Goal: Task Accomplishment & Management: Complete application form

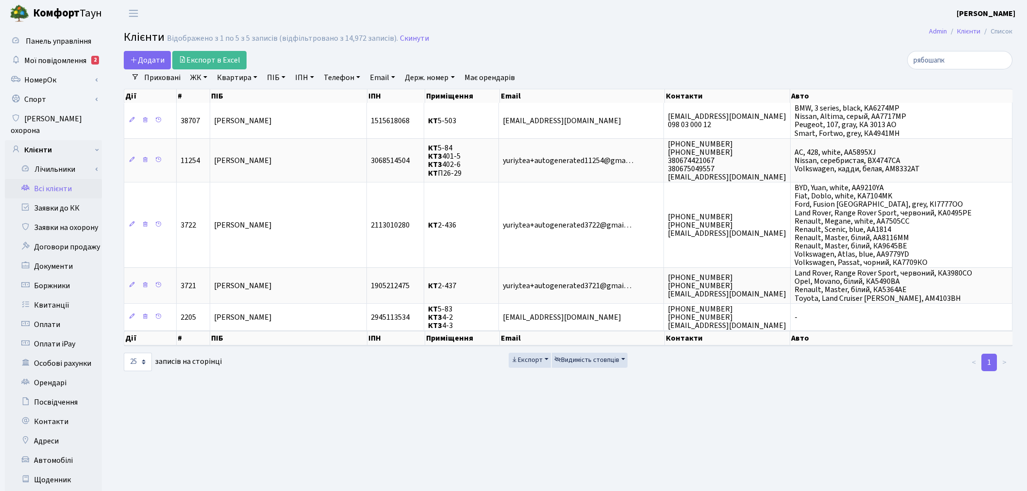
select select "25"
drag, startPoint x: 0, startPoint y: 0, endPoint x: 66, endPoint y: 192, distance: 202.6
click at [66, 199] on link "Заявки до КК" at bounding box center [53, 208] width 97 height 19
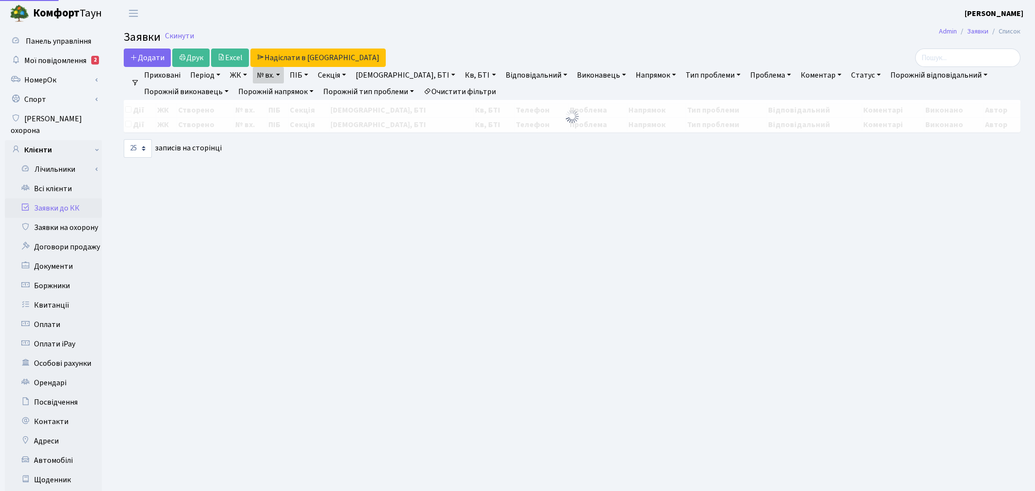
select select "25"
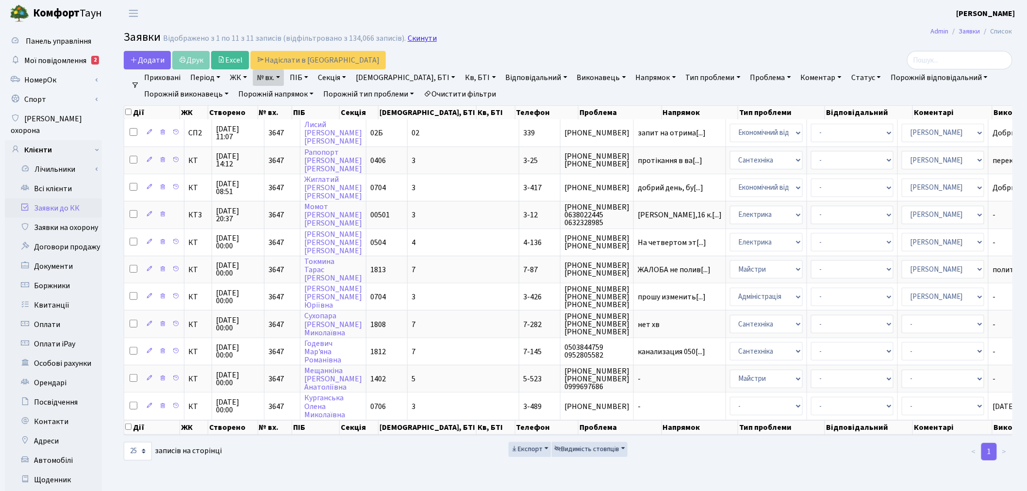
click at [416, 36] on link "Скинути" at bounding box center [422, 38] width 29 height 9
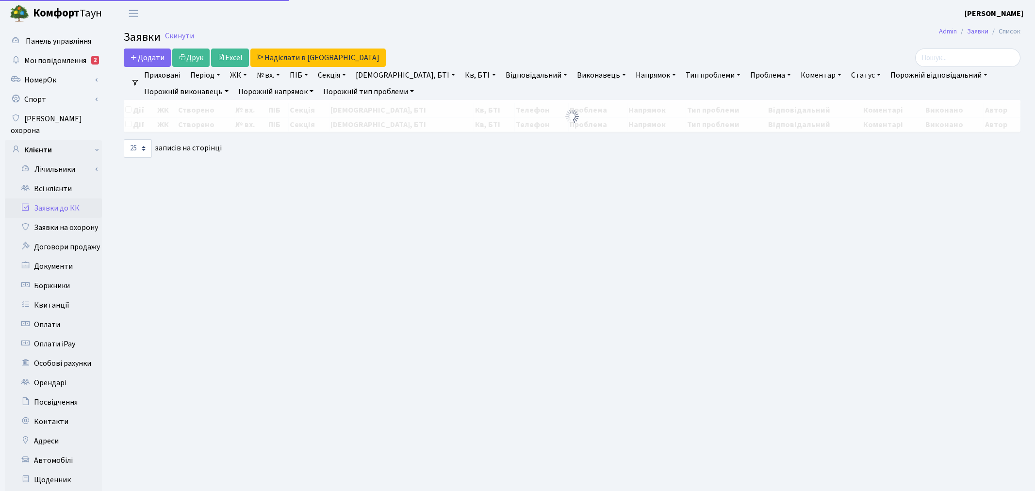
select select "25"
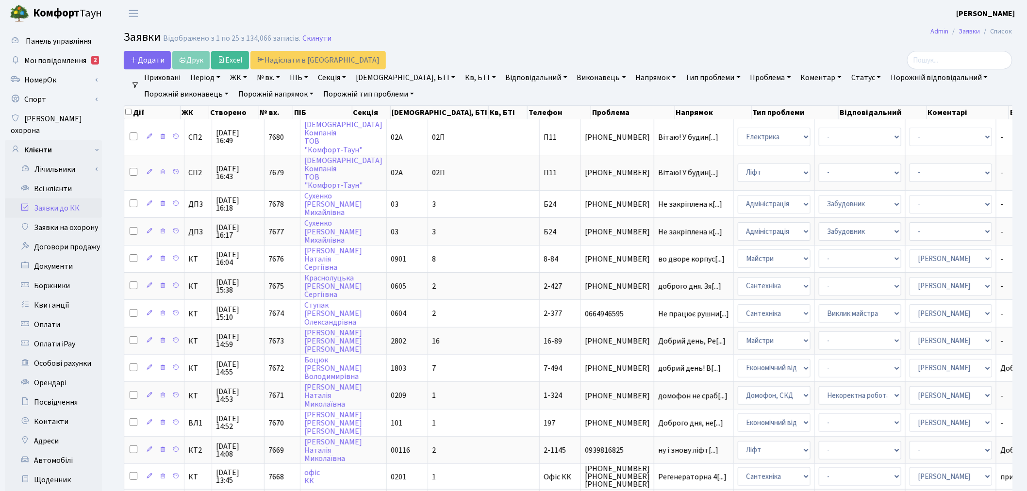
click at [302, 78] on link "ПІБ" at bounding box center [299, 77] width 26 height 17
click at [328, 100] on input "text" at bounding box center [314, 96] width 57 height 18
type input "кривобок"
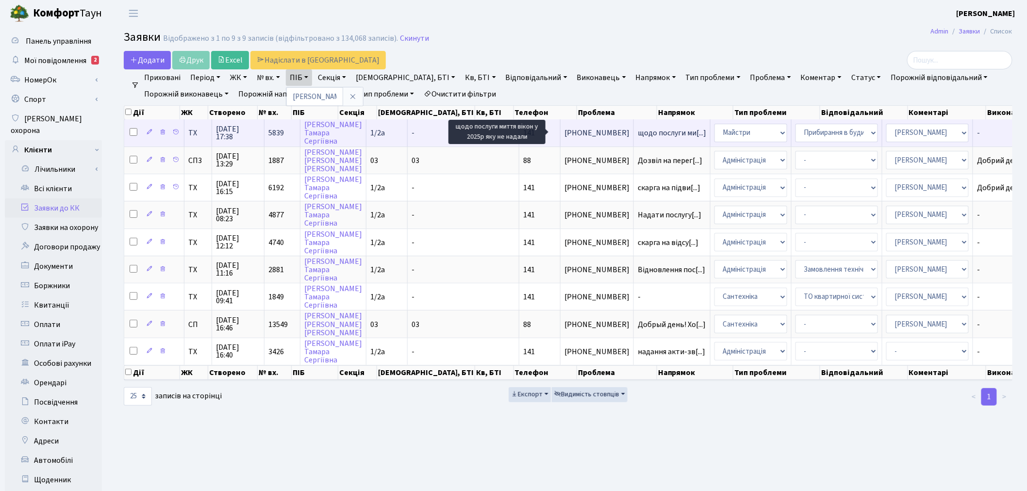
click at [638, 130] on span "щодо послуги ми[...]" at bounding box center [672, 133] width 68 height 11
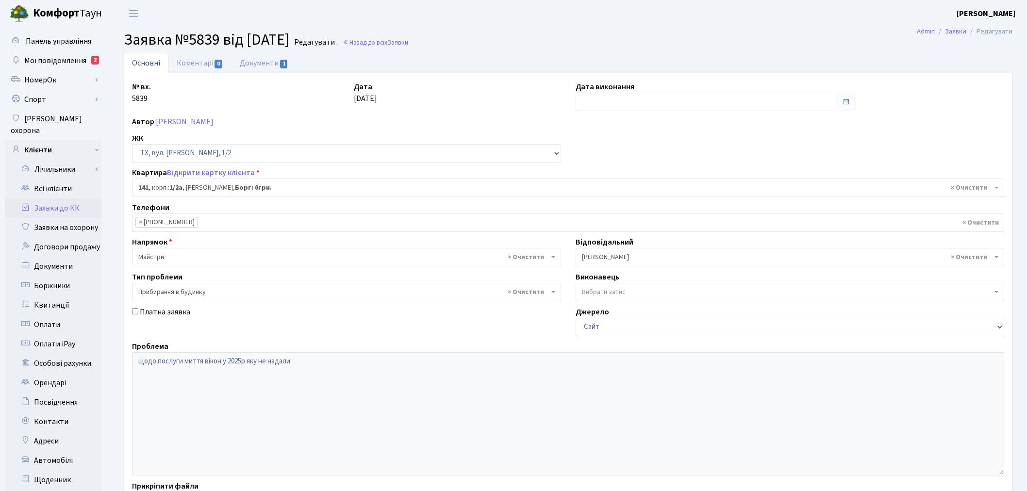
select select "13747"
select select "58"
click at [247, 63] on link "Документи 1" at bounding box center [264, 63] width 65 height 20
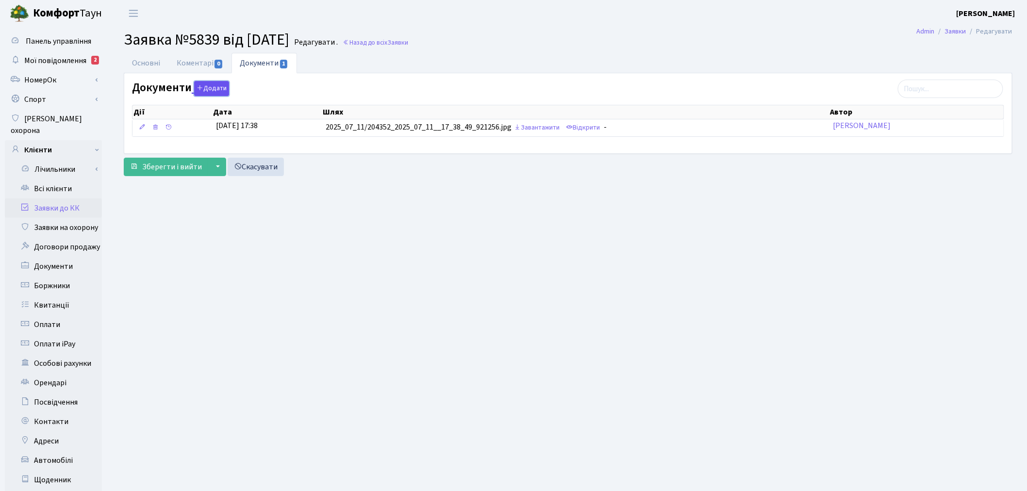
click at [217, 85] on button "Додати" at bounding box center [211, 88] width 35 height 15
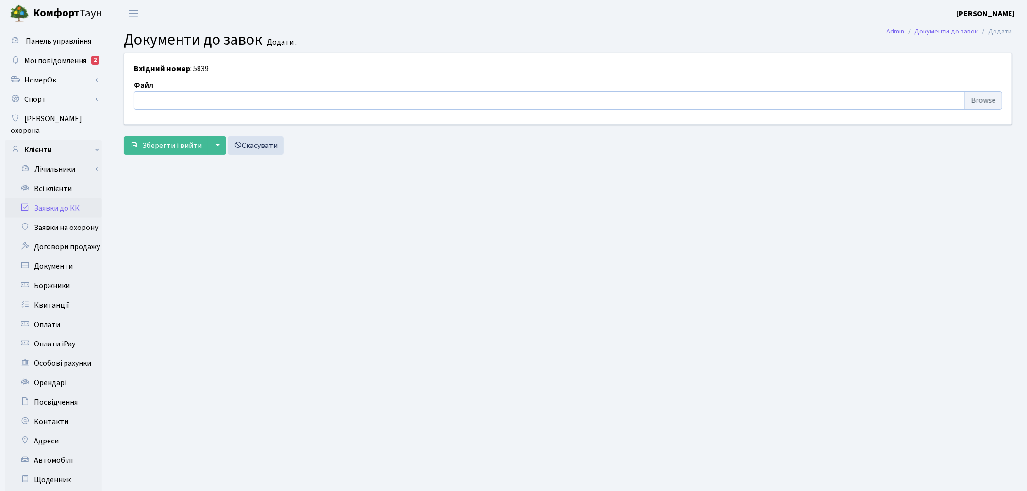
click at [244, 103] on input "file" at bounding box center [568, 100] width 868 height 18
type input "C:\fakepath\SKM_22725090416140.pdf"
click at [198, 143] on span "Зберегти і вийти" at bounding box center [172, 145] width 60 height 11
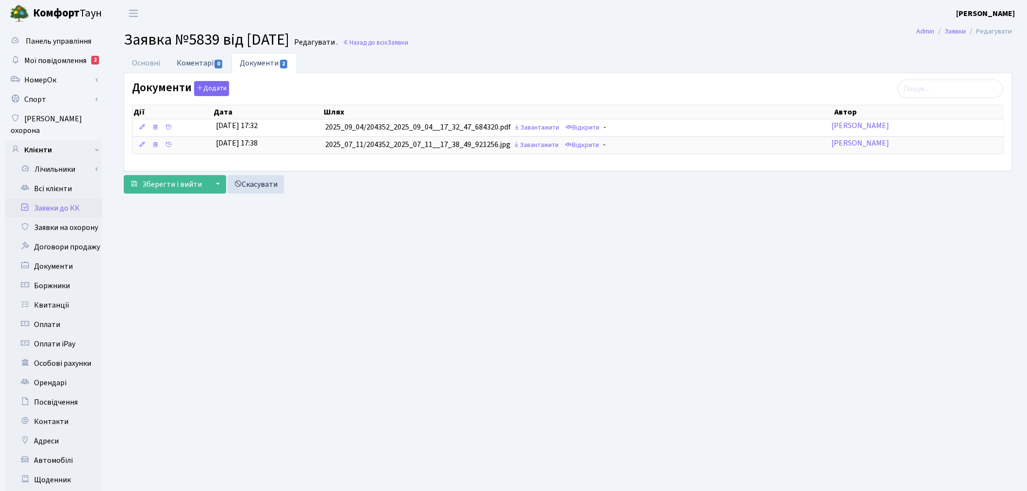
click at [195, 60] on link "Коментарі 0" at bounding box center [199, 63] width 63 height 20
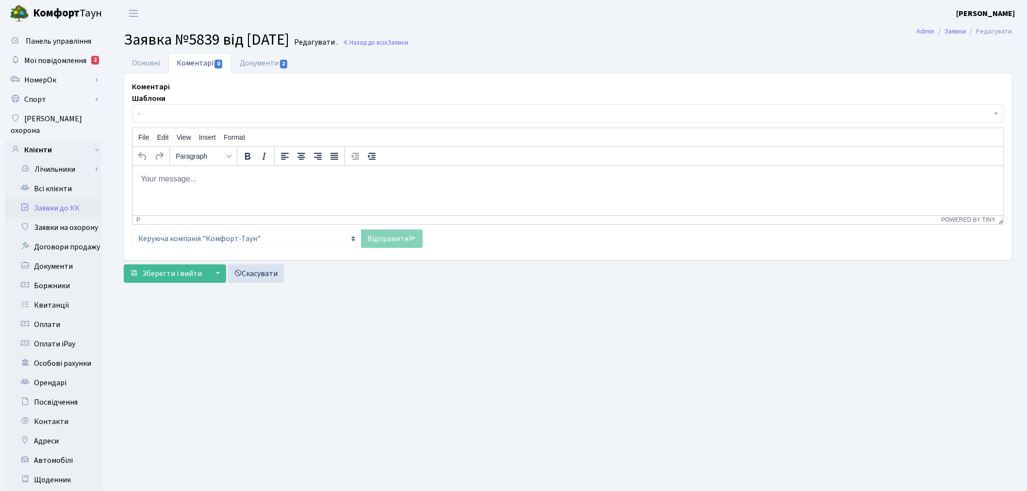
click at [200, 118] on span "-" at bounding box center [565, 114] width 854 height 10
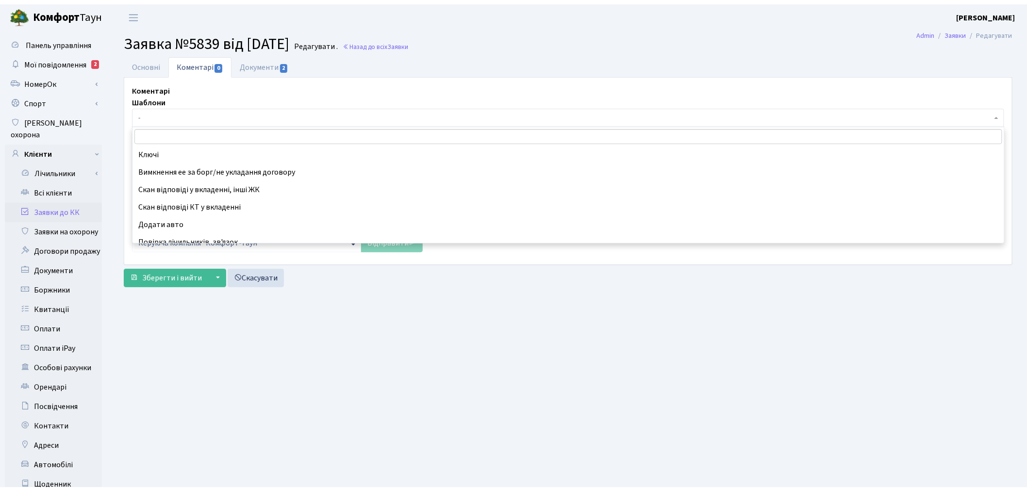
scroll to position [323, 0]
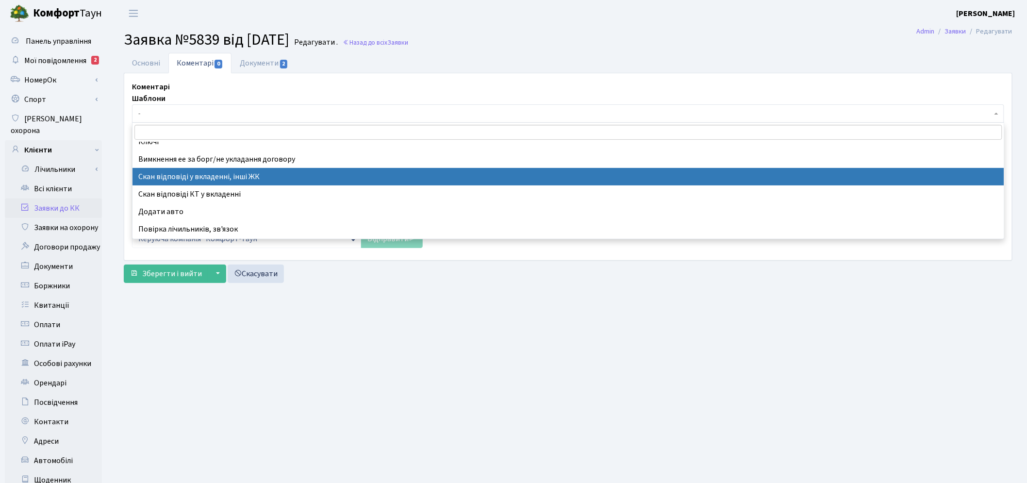
select select "52"
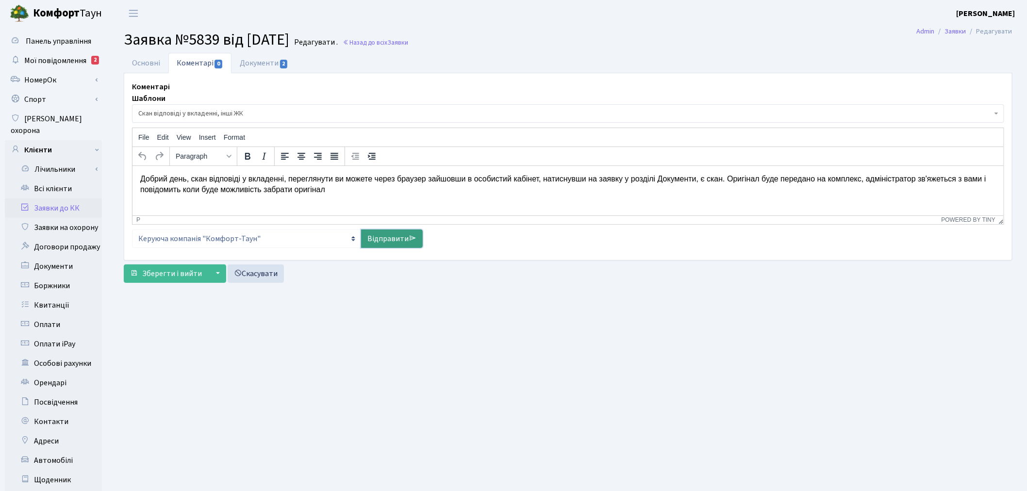
click at [414, 240] on icon at bounding box center [413, 238] width 8 height 8
select select
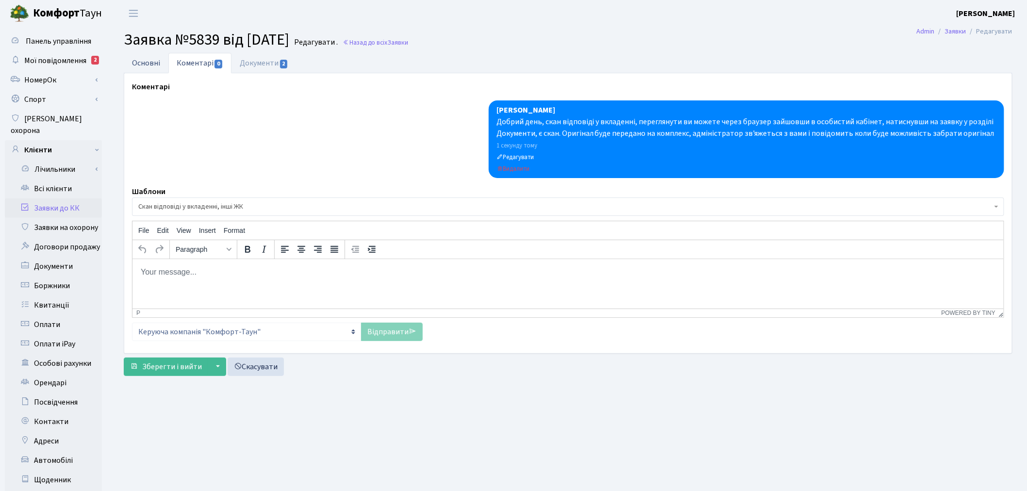
click at [149, 60] on link "Основні" at bounding box center [146, 63] width 45 height 20
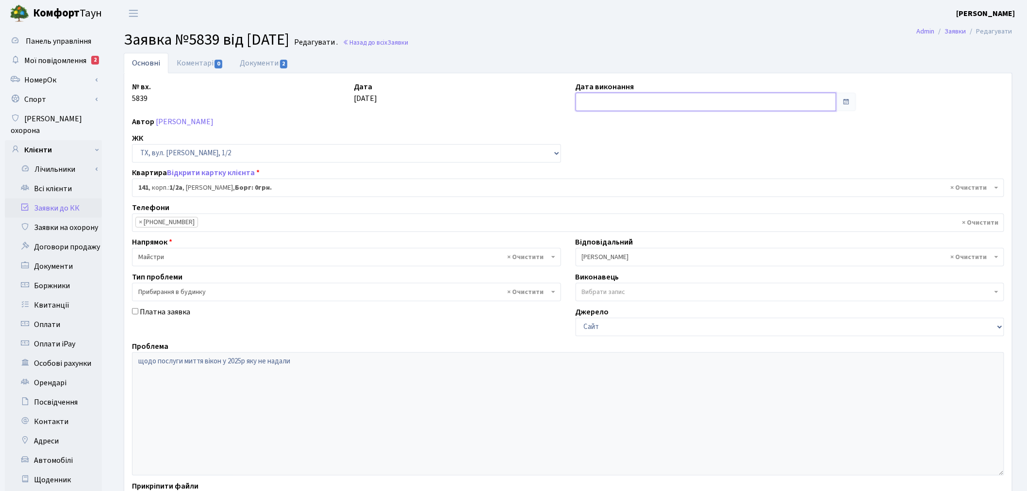
click at [590, 102] on input "text" at bounding box center [706, 102] width 261 height 18
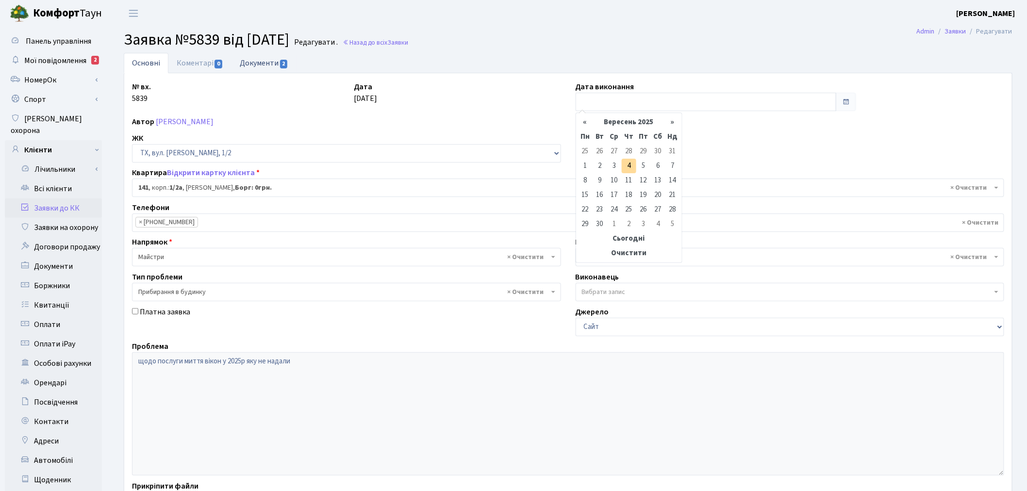
click at [277, 61] on link "Документи 2" at bounding box center [264, 63] width 65 height 20
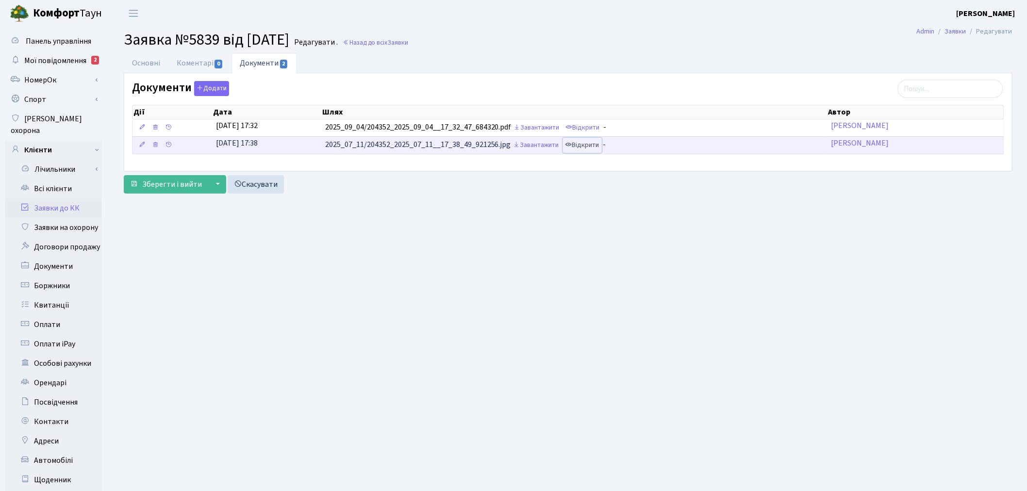
click at [589, 142] on link "Відкрити" at bounding box center [582, 145] width 39 height 15
click at [151, 59] on link "Основні" at bounding box center [146, 63] width 45 height 20
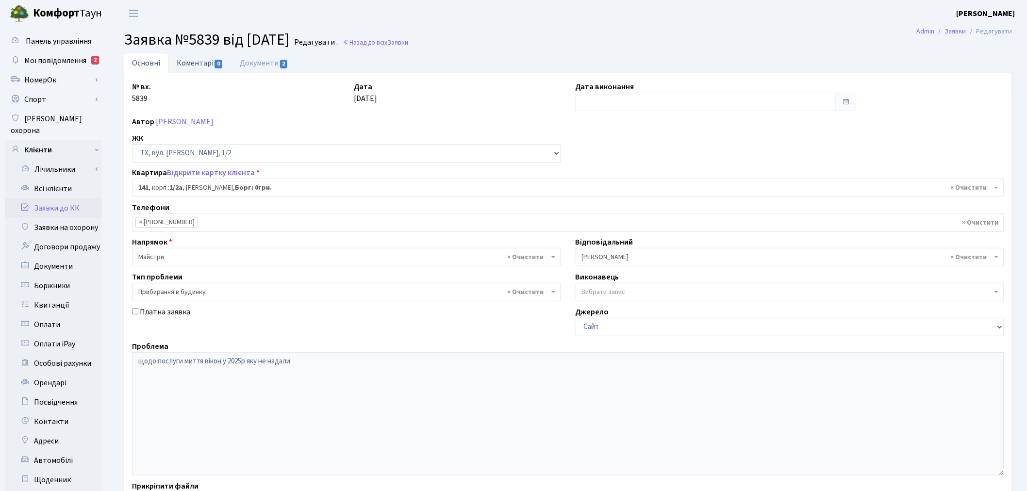
click at [205, 59] on link "Коментарі 0" at bounding box center [199, 63] width 63 height 20
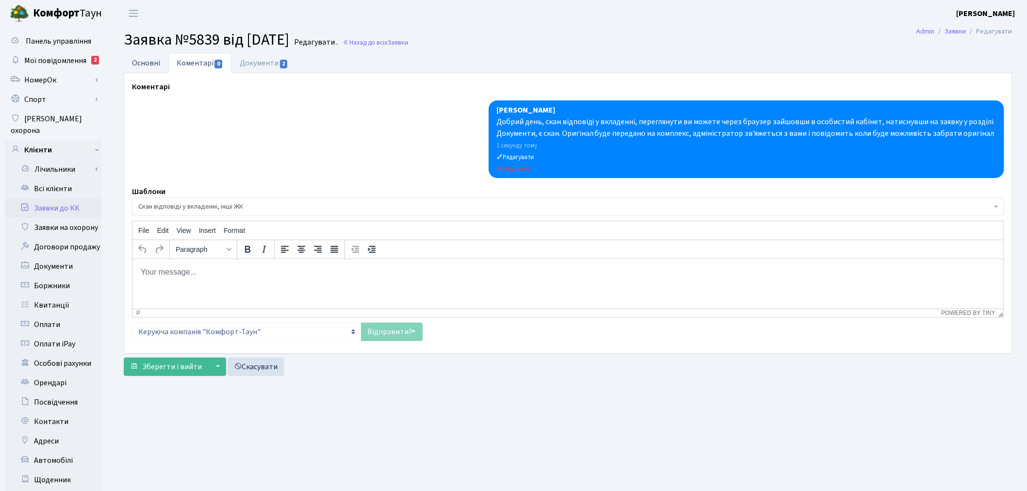
click at [153, 56] on link "Основні" at bounding box center [146, 63] width 45 height 20
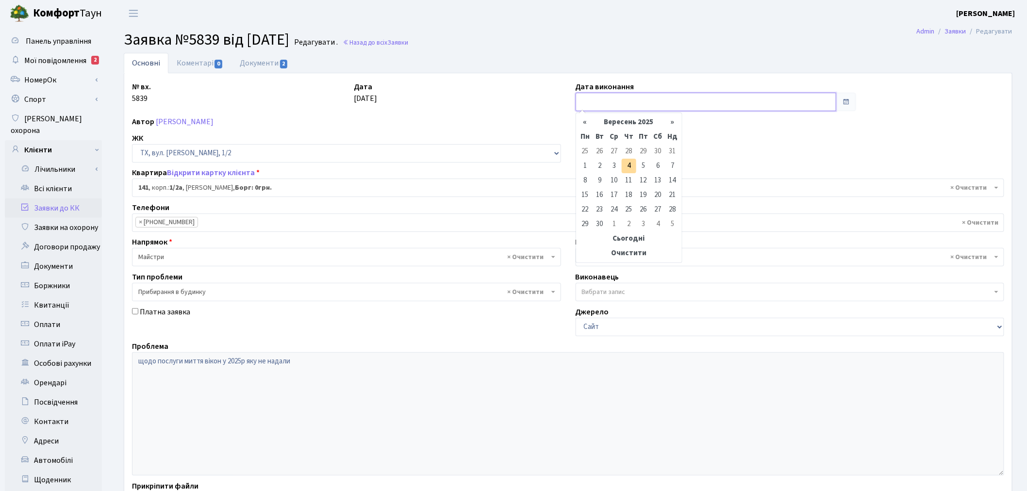
click at [603, 97] on input "text" at bounding box center [706, 102] width 261 height 18
click at [624, 167] on td "4" at bounding box center [629, 166] width 15 height 15
type input "[DATE]"
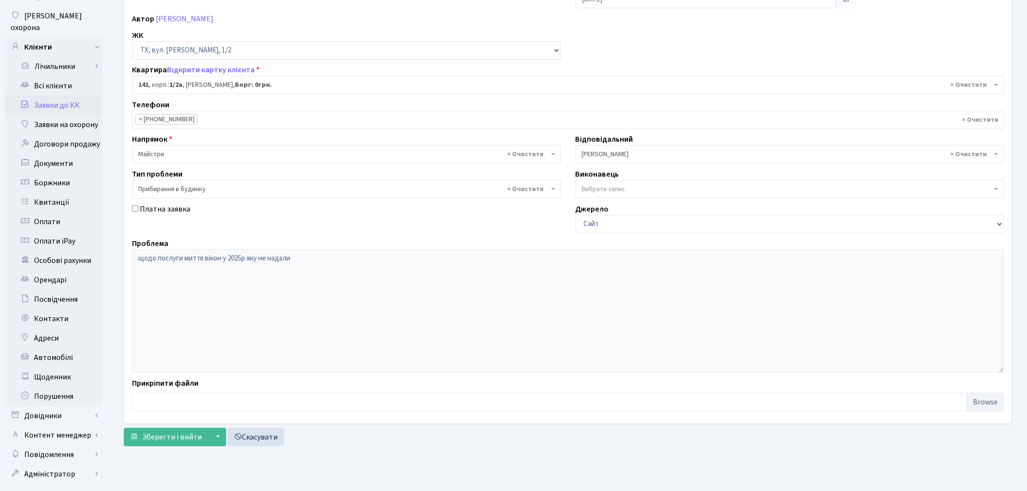
scroll to position [113, 0]
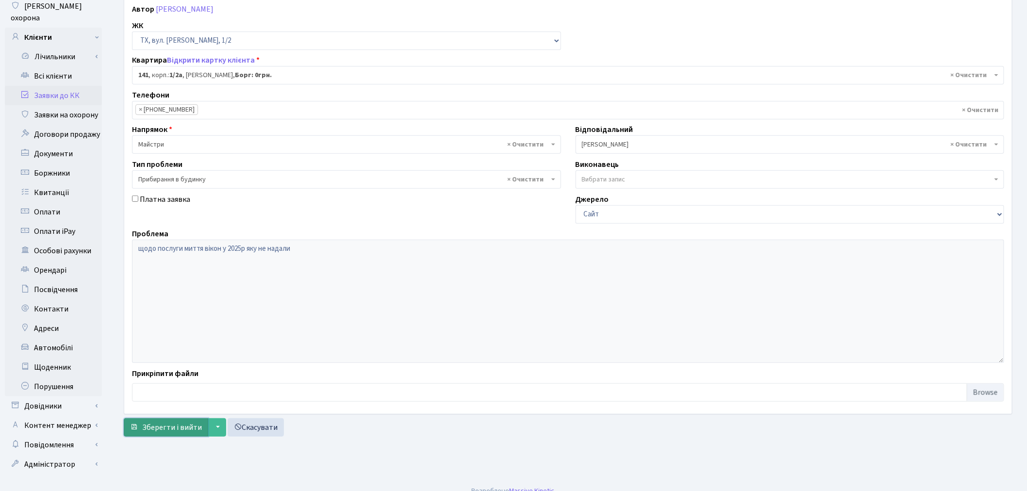
click at [159, 425] on span "Зберегти і вийти" at bounding box center [172, 427] width 60 height 11
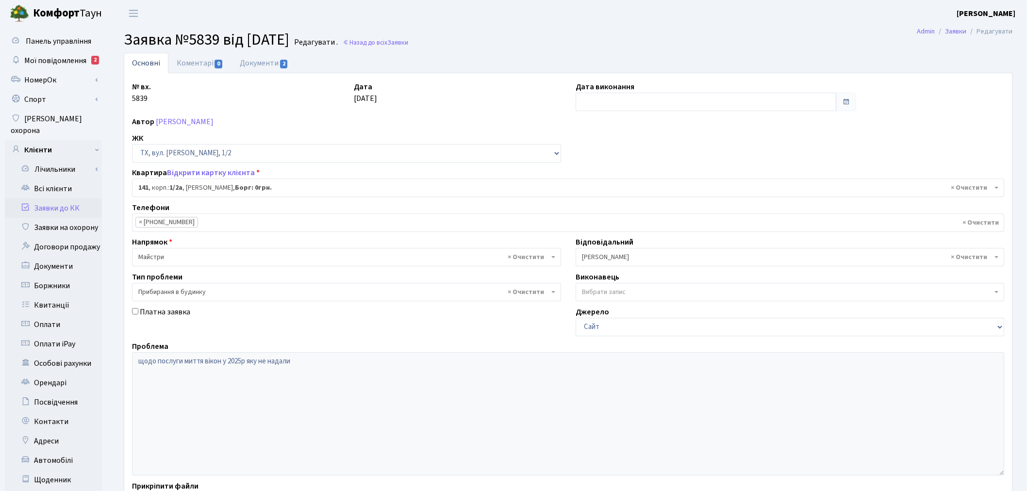
select select "13747"
select select "58"
click at [217, 67] on span "0" at bounding box center [219, 64] width 8 height 9
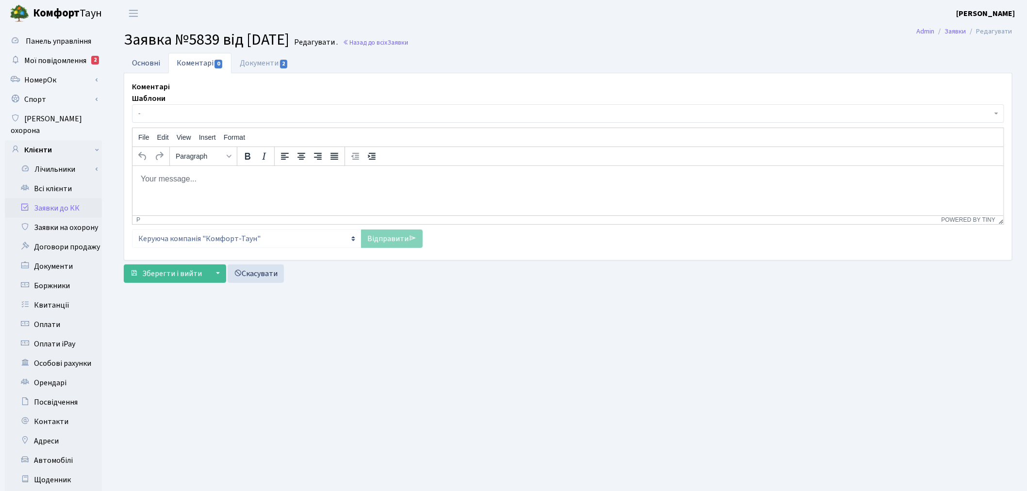
click at [148, 63] on link "Основні" at bounding box center [146, 63] width 45 height 20
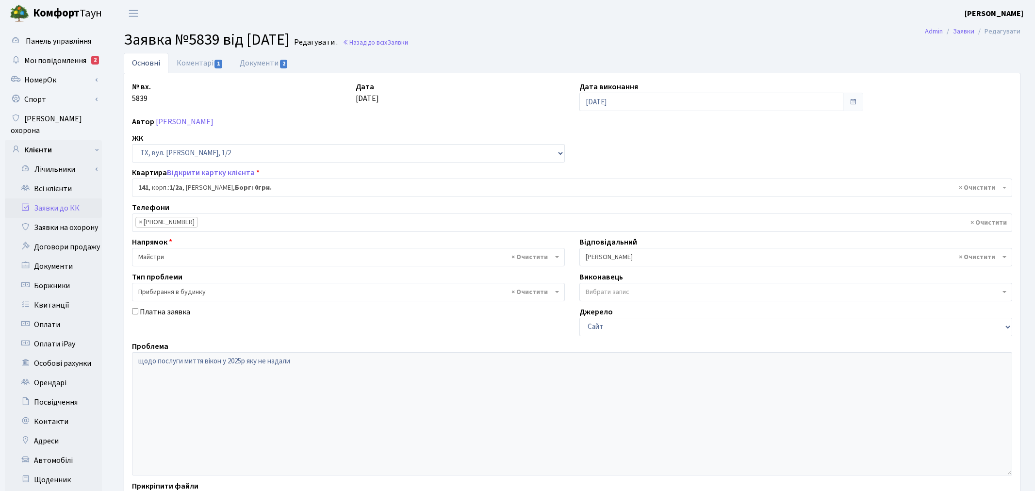
select select "13747"
select select "58"
click at [203, 62] on link "Коментарі 1" at bounding box center [199, 63] width 63 height 20
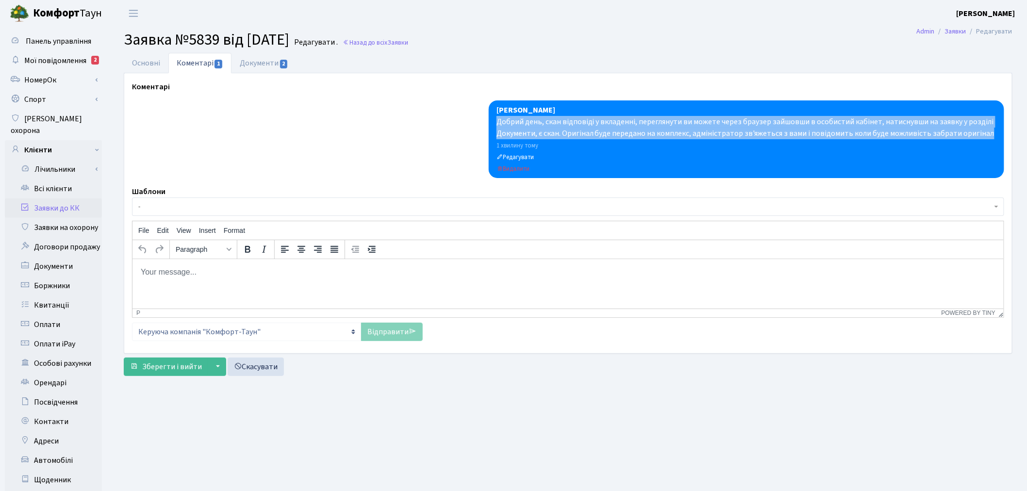
drag, startPoint x: 497, startPoint y: 122, endPoint x: 993, endPoint y: 134, distance: 496.8
click at [993, 134] on div "Добрий день, скан відповіді у вкладенні, переглянути ви можете через браузер за…" at bounding box center [747, 127] width 500 height 23
copy div "Добрий день, скан відповіді у вкладенні, переглянути ви можете через браузер за…"
